Goal: Task Accomplishment & Management: Use online tool/utility

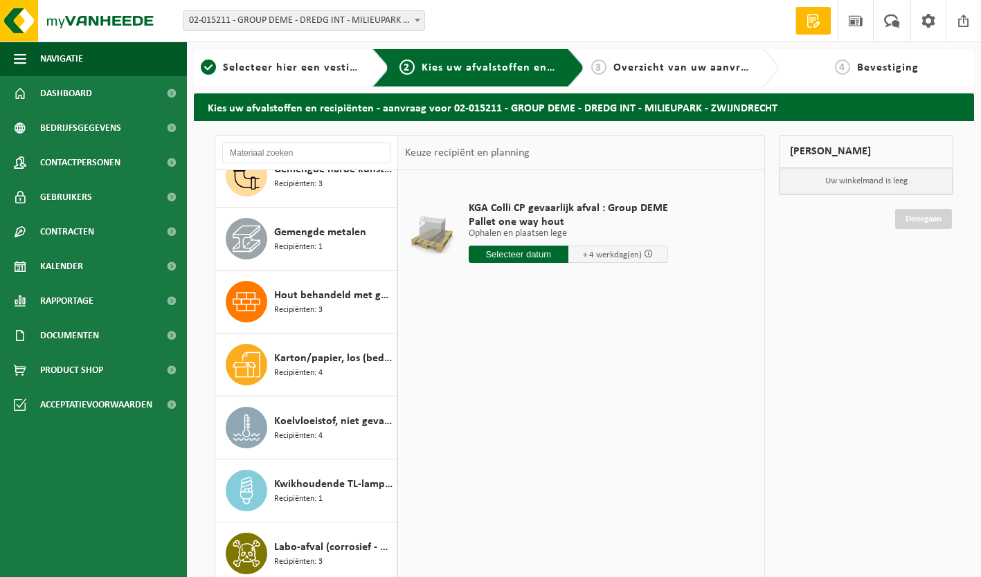
scroll to position [1933, 0]
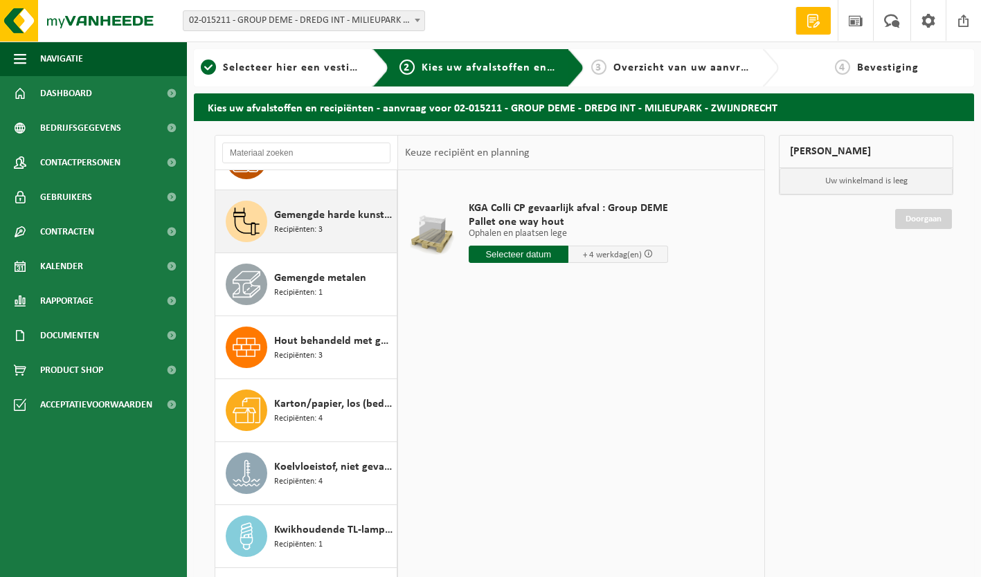
click at [318, 219] on span "Gemengde harde kunststoffen (PE, PP en PVC), recycleerbaar (industrieel)" at bounding box center [333, 215] width 119 height 17
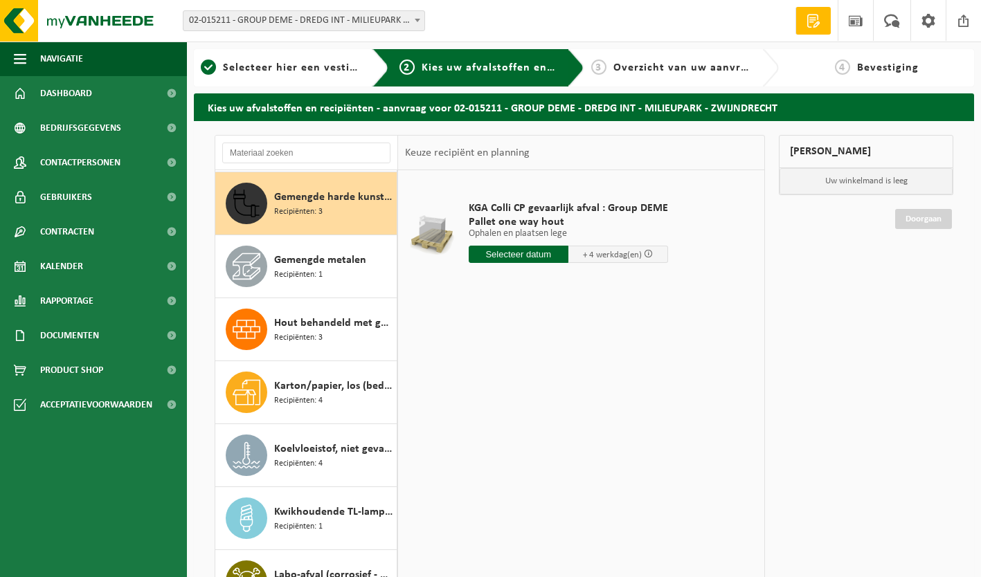
scroll to position [1953, 0]
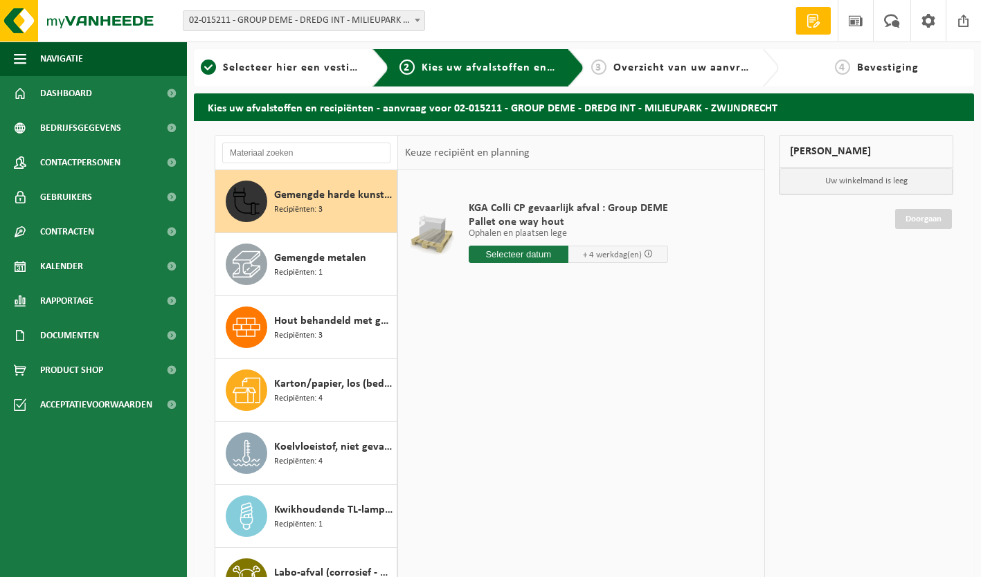
click at [316, 195] on span "Gemengde harde kunststoffen (PE, PP en PVC), recycleerbaar (industrieel)" at bounding box center [333, 195] width 119 height 17
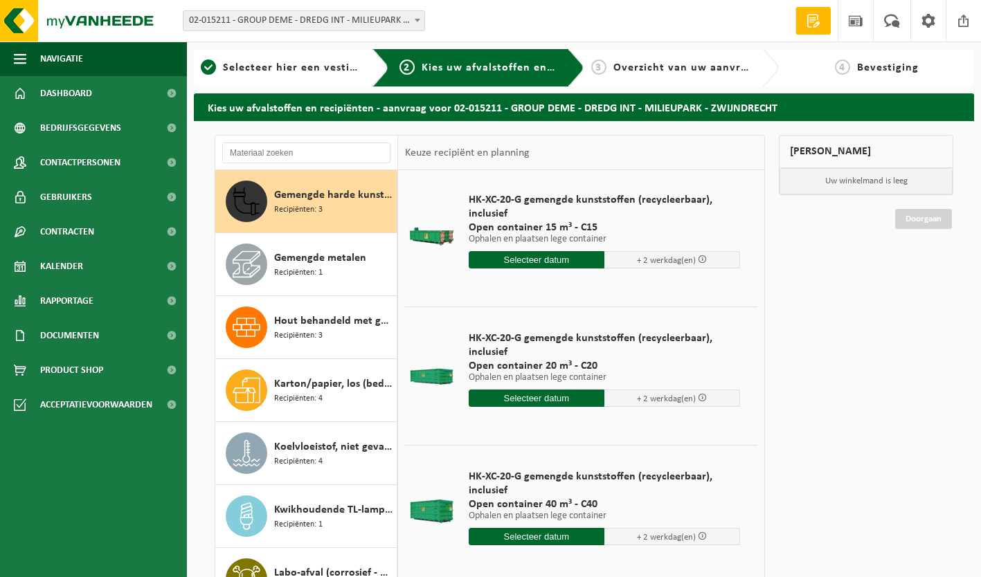
scroll to position [13, 0]
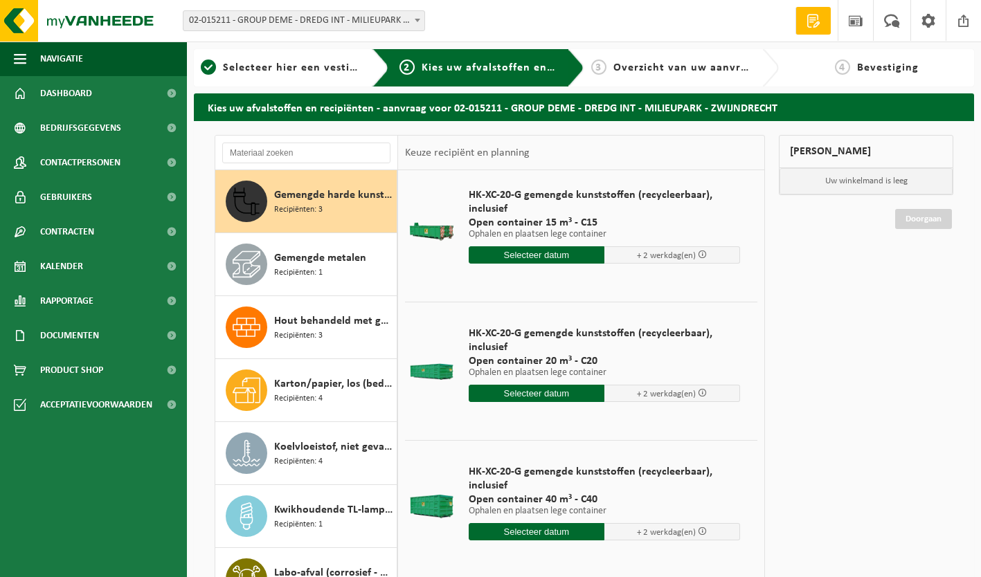
click at [549, 397] on input "text" at bounding box center [537, 393] width 136 height 17
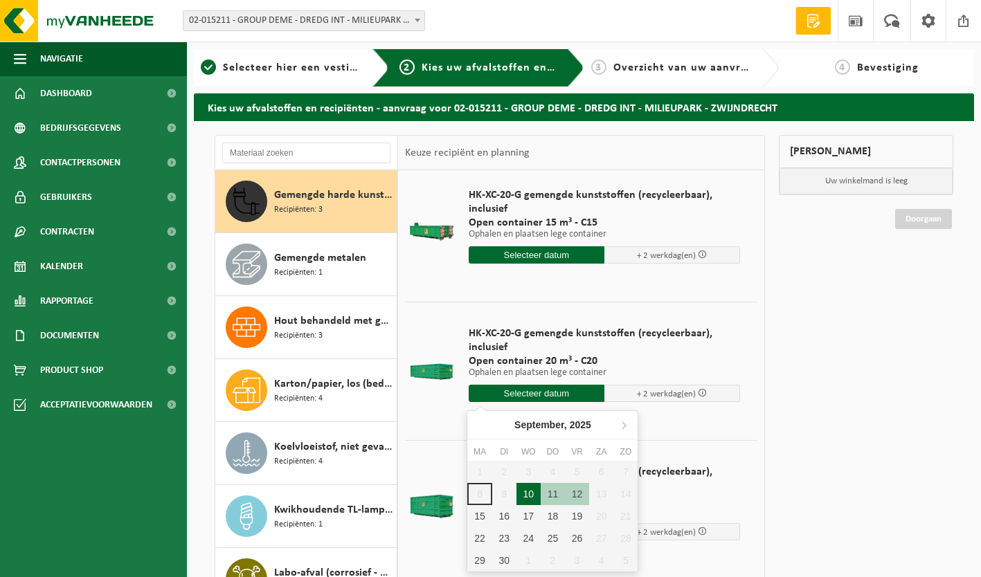
click at [528, 498] on div "10" at bounding box center [528, 494] width 24 height 22
type input "Van [DATE]"
type input "[DATE]"
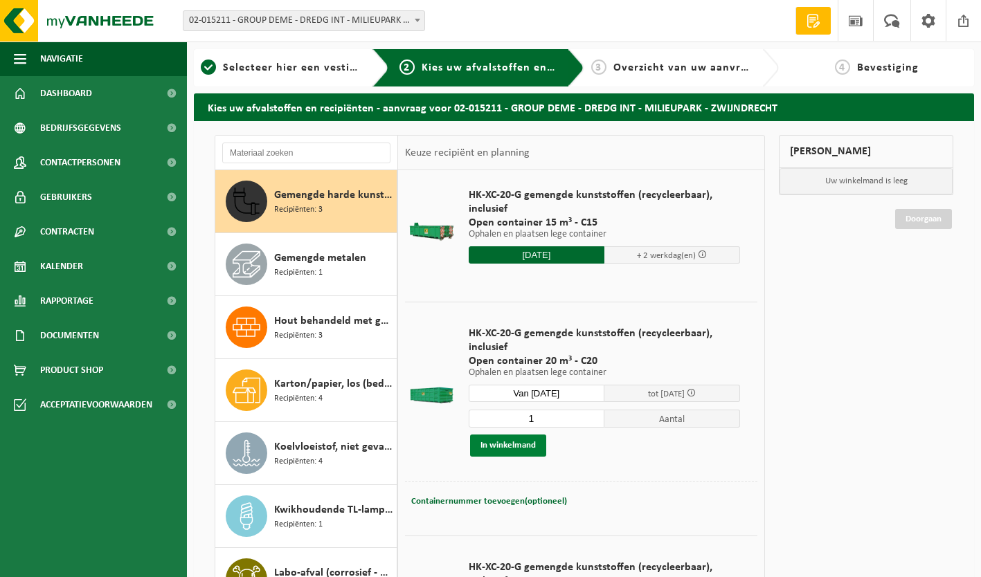
click at [534, 449] on button "In winkelmand" at bounding box center [508, 446] width 76 height 22
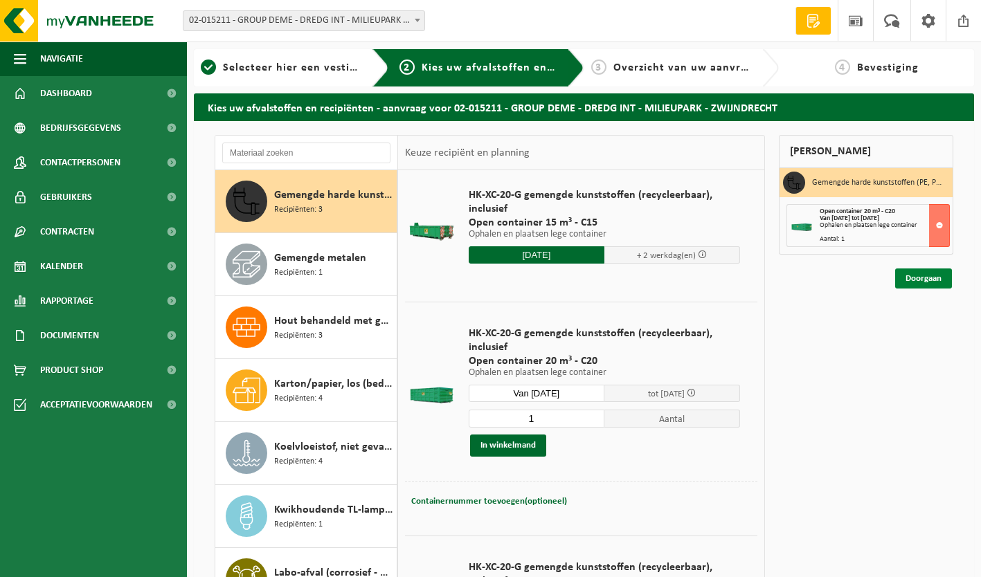
click at [945, 273] on link "Doorgaan" at bounding box center [923, 279] width 57 height 20
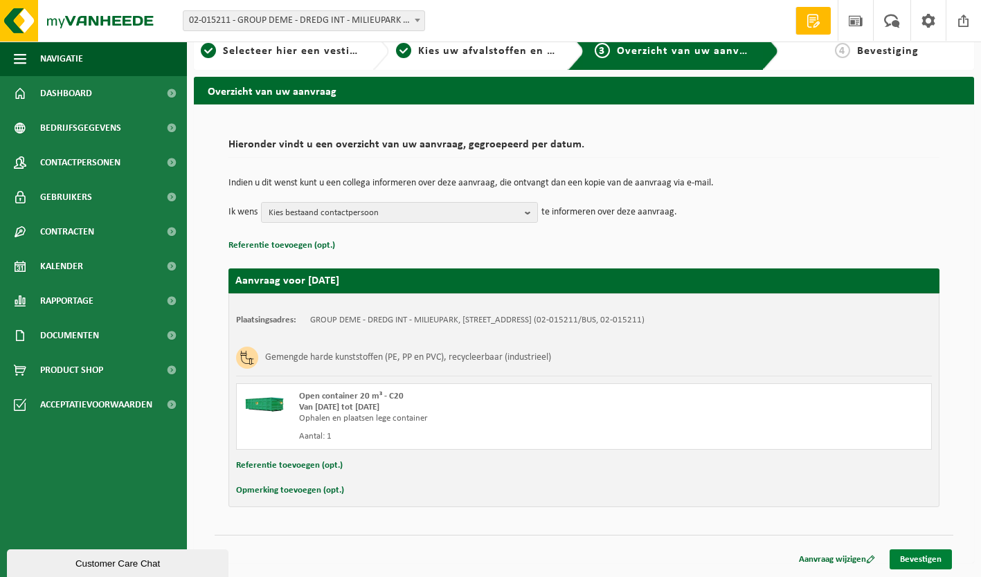
click at [933, 565] on link "Bevestigen" at bounding box center [921, 560] width 62 height 20
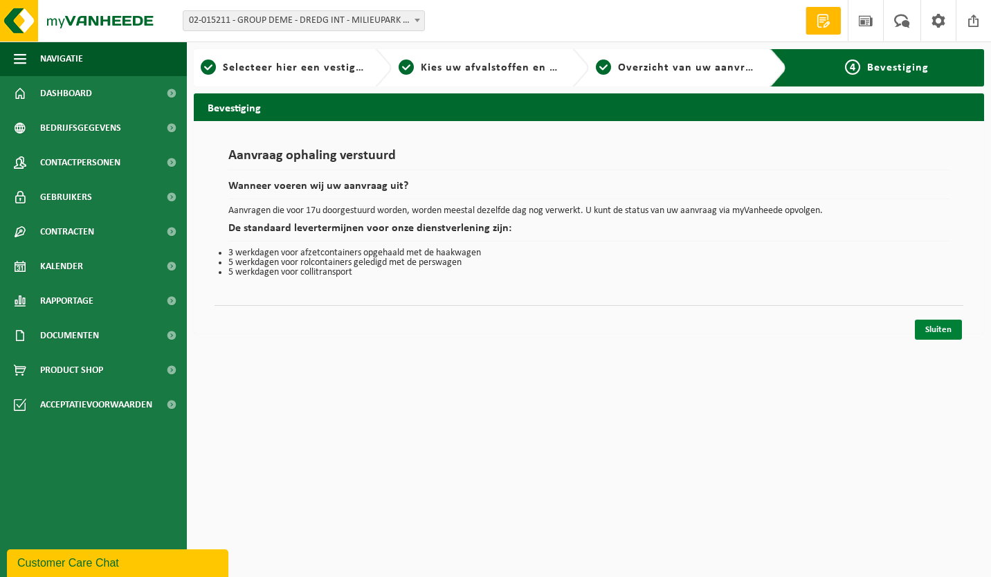
click at [949, 335] on link "Sluiten" at bounding box center [938, 330] width 47 height 20
